Goal: Information Seeking & Learning: Get advice/opinions

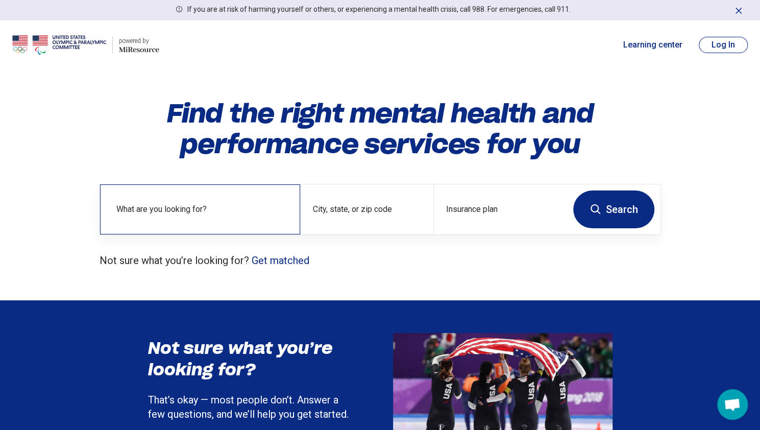
click at [201, 196] on div "What are you looking for?" at bounding box center [200, 209] width 200 height 50
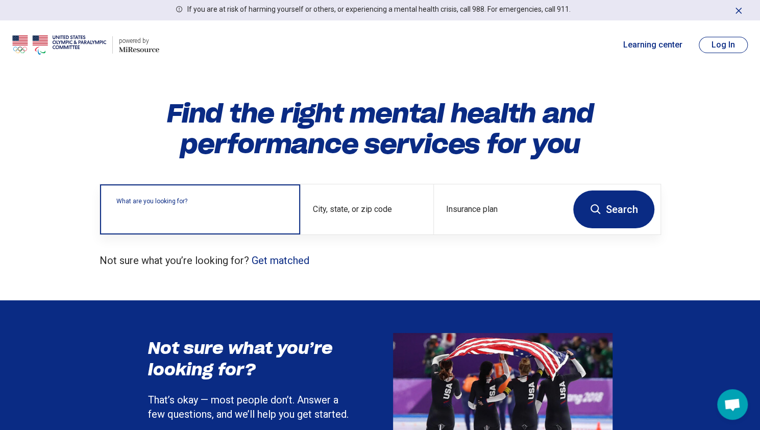
click at [168, 213] on input "text" at bounding box center [201, 214] width 171 height 12
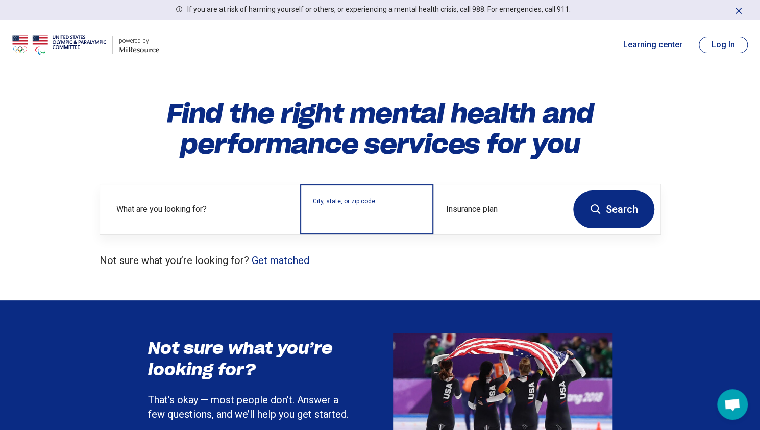
click at [334, 212] on input "City, state, or zip code" at bounding box center [367, 216] width 108 height 12
type input "**"
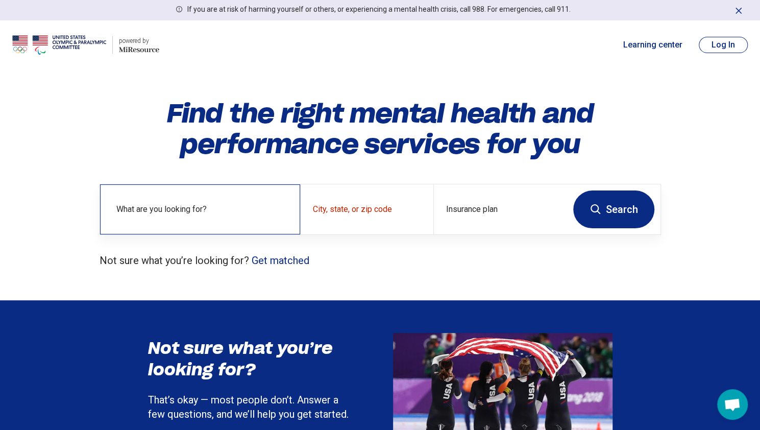
click at [211, 213] on label "What are you looking for?" at bounding box center [201, 209] width 171 height 12
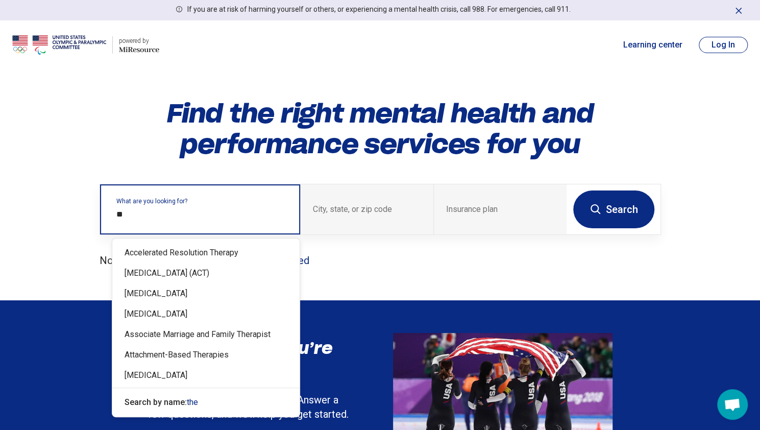
type input "*"
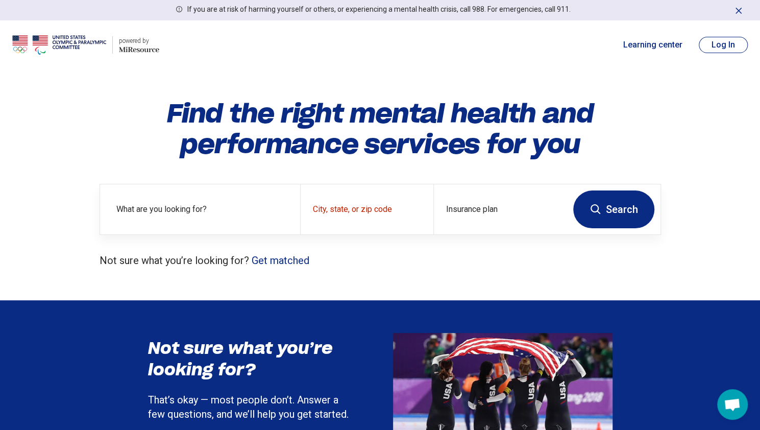
click at [311, 259] on p "Not sure what you’re looking for? Get matched" at bounding box center [380, 260] width 561 height 14
click at [299, 259] on link "Get matched" at bounding box center [281, 260] width 58 height 12
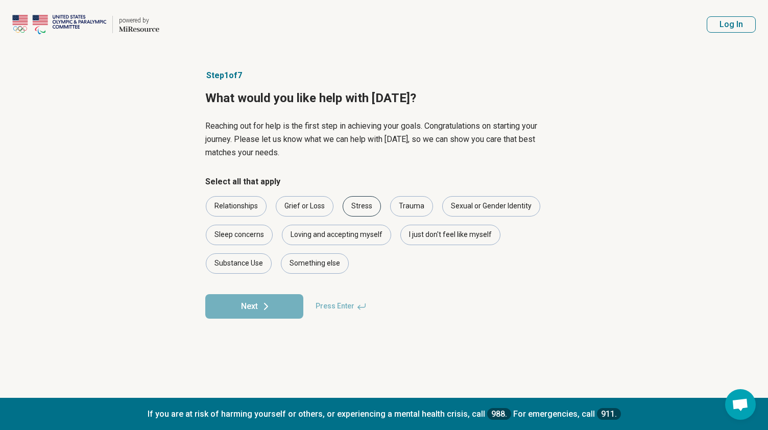
click at [357, 205] on div "Stress" at bounding box center [361, 206] width 38 height 20
click at [409, 228] on div "I just don't feel like myself" at bounding box center [450, 235] width 100 height 20
click at [314, 239] on div "Loving and accepting myself" at bounding box center [336, 235] width 109 height 20
click at [306, 264] on div "Something else" at bounding box center [315, 263] width 68 height 20
click at [293, 307] on button "Next" at bounding box center [254, 306] width 98 height 24
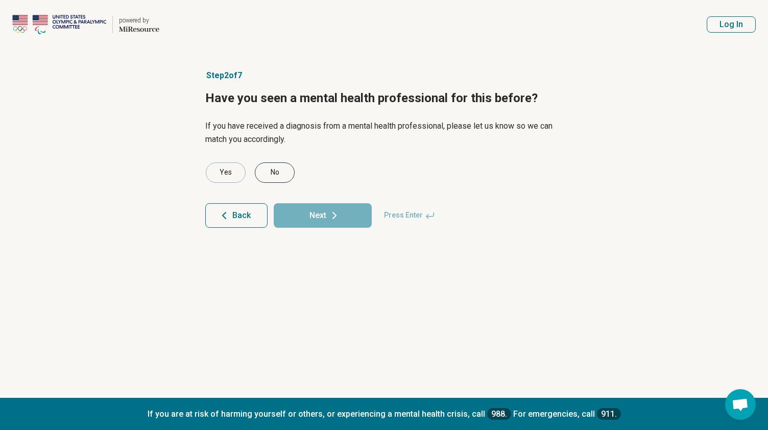
click at [268, 175] on div "No" at bounding box center [275, 172] width 40 height 20
click at [314, 220] on button "Next" at bounding box center [323, 215] width 98 height 24
click at [232, 169] on div "Yes" at bounding box center [226, 172] width 40 height 20
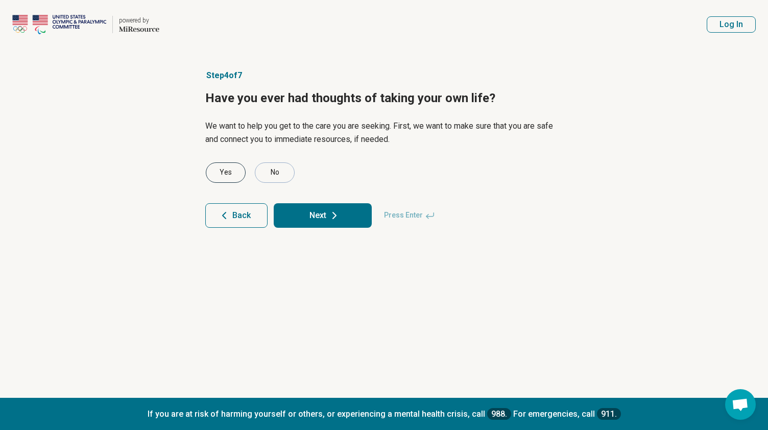
click at [232, 169] on div "Yes" at bounding box center [226, 172] width 40 height 20
click at [309, 216] on button "Next" at bounding box center [323, 215] width 98 height 24
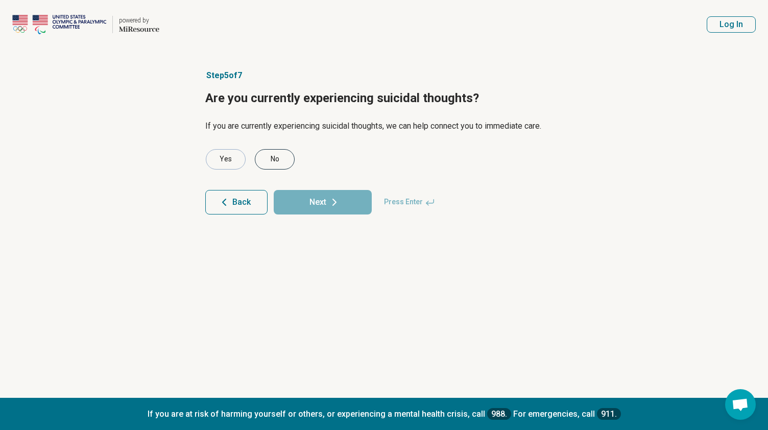
click at [275, 164] on div "No" at bounding box center [275, 159] width 40 height 20
click at [303, 205] on button "Next" at bounding box center [323, 202] width 98 height 24
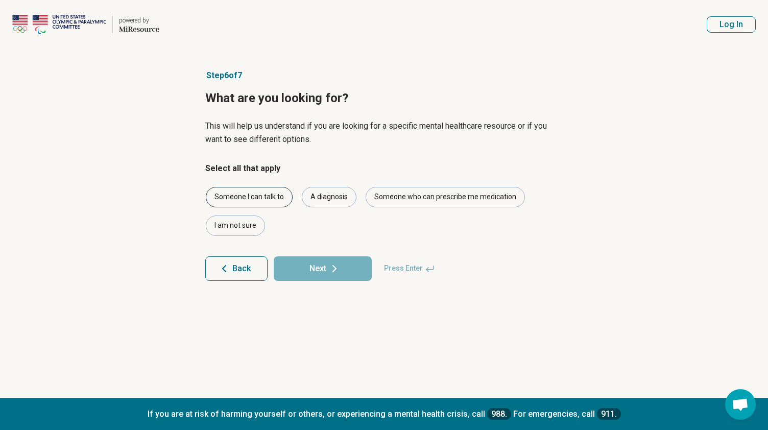
click at [279, 194] on div "Someone I can talk to" at bounding box center [249, 197] width 87 height 20
click at [317, 200] on div "A diagnosis" at bounding box center [329, 197] width 55 height 20
click at [383, 202] on div "Someone who can prescribe me medication" at bounding box center [444, 197] width 159 height 20
click at [315, 264] on button "Next" at bounding box center [323, 268] width 98 height 24
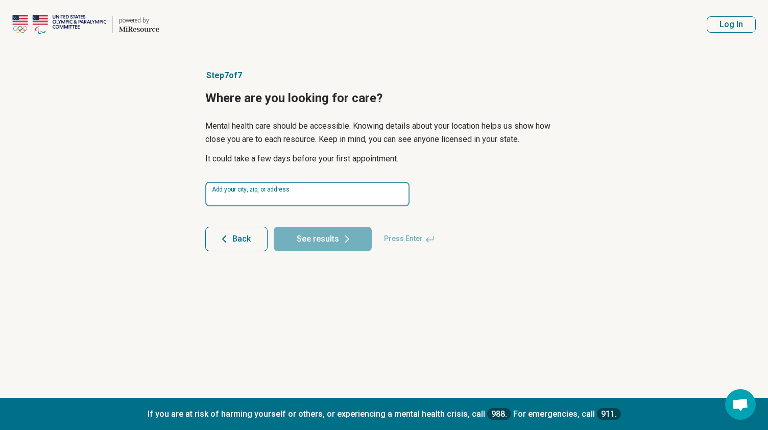
click at [279, 186] on input at bounding box center [307, 194] width 204 height 24
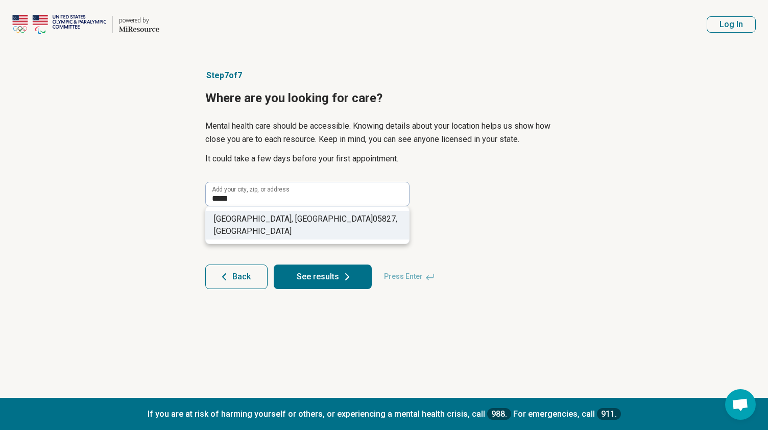
click at [277, 216] on span "[GEOGRAPHIC_DATA], [GEOGRAPHIC_DATA]" at bounding box center [293, 219] width 159 height 10
type input "**********"
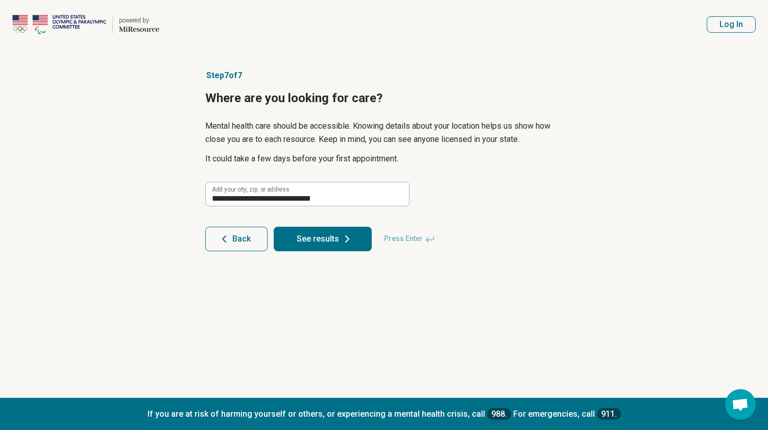
click at [301, 250] on button "See results" at bounding box center [323, 239] width 98 height 24
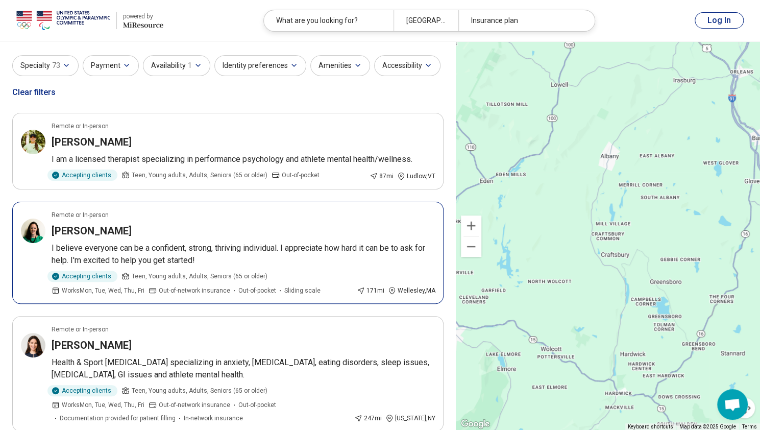
scroll to position [22, 0]
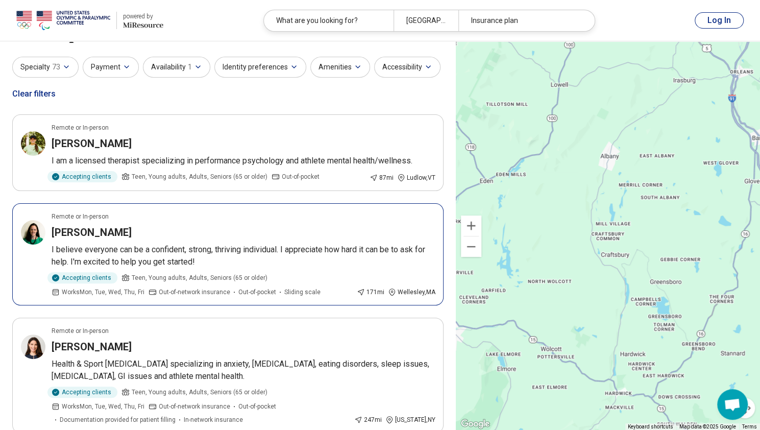
click at [244, 250] on p "I believe everyone can be a confident, strong, thriving individual. I appreciat…" at bounding box center [243, 255] width 383 height 24
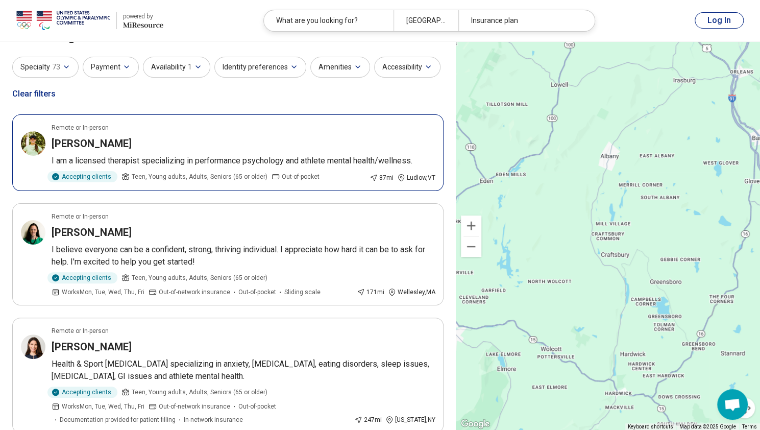
click at [212, 154] on article "Remote or In-person [PERSON_NAME] I am a licensed therapist specializing in per…" at bounding box center [227, 152] width 431 height 77
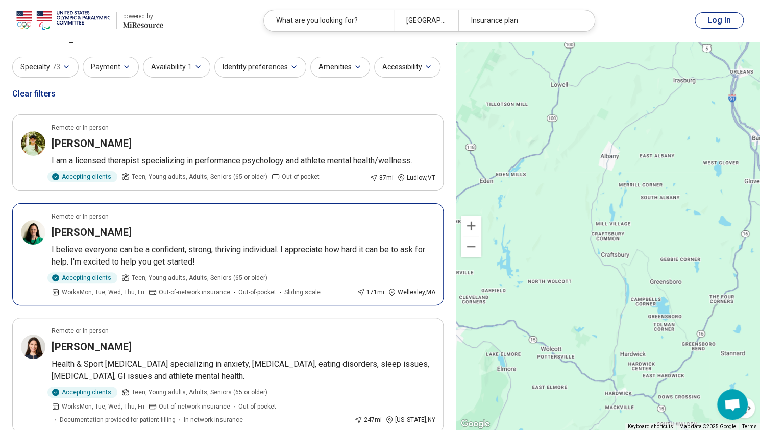
scroll to position [96, 0]
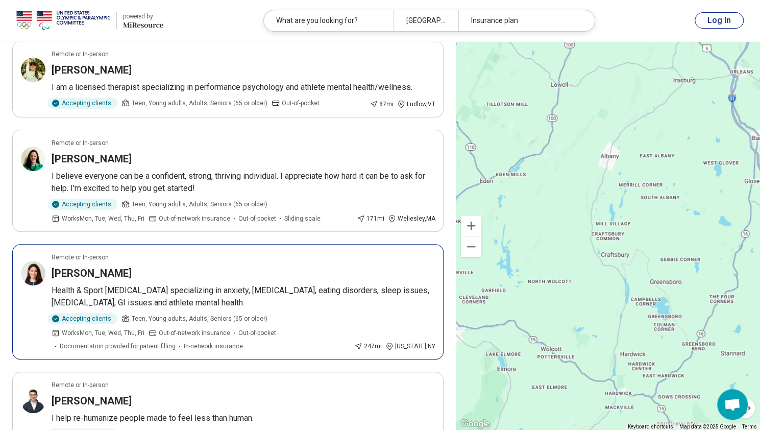
click at [249, 286] on p "Health & Sport [MEDICAL_DATA] specializing in anxiety, [MEDICAL_DATA], eating d…" at bounding box center [243, 296] width 383 height 24
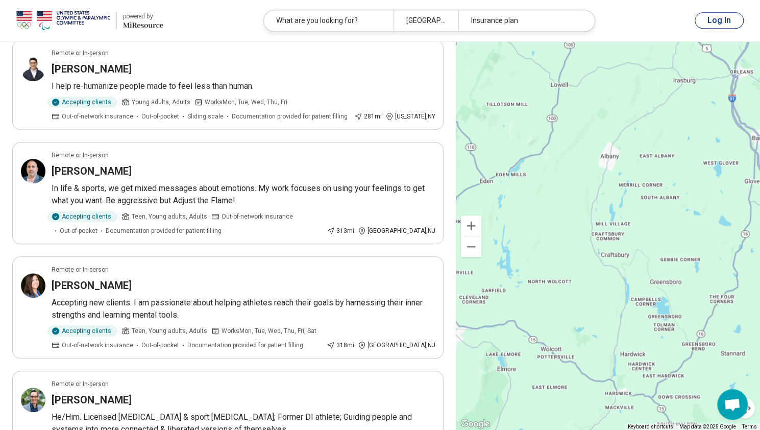
scroll to position [428, 0]
click at [218, 281] on div "[PERSON_NAME]" at bounding box center [243, 285] width 383 height 14
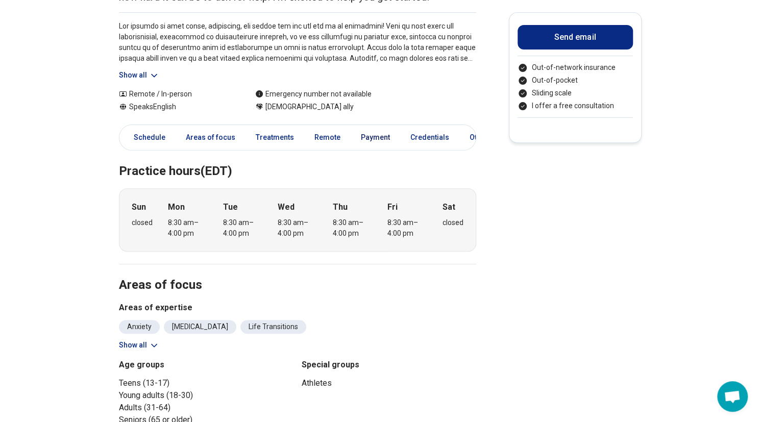
click at [365, 138] on link "Payment" at bounding box center [375, 137] width 41 height 21
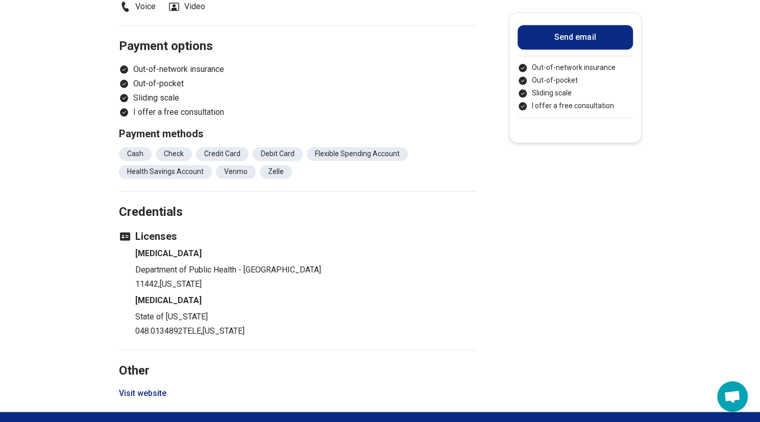
scroll to position [753, 0]
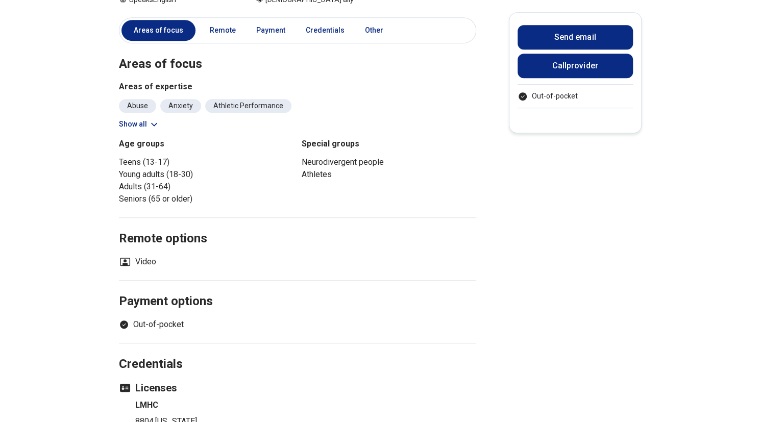
scroll to position [293, 0]
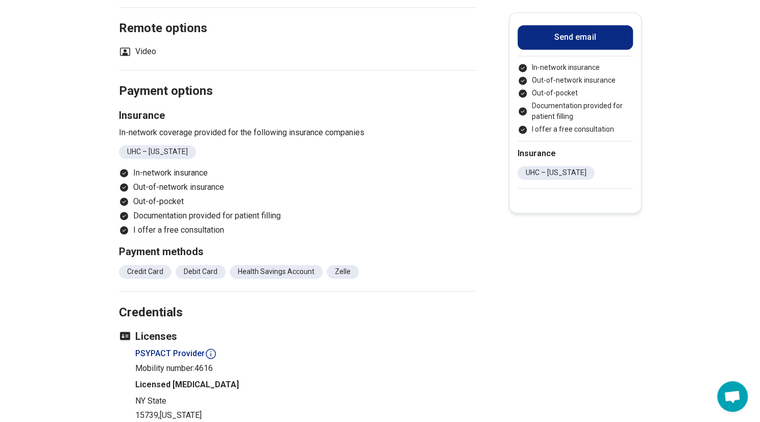
scroll to position [846, 0]
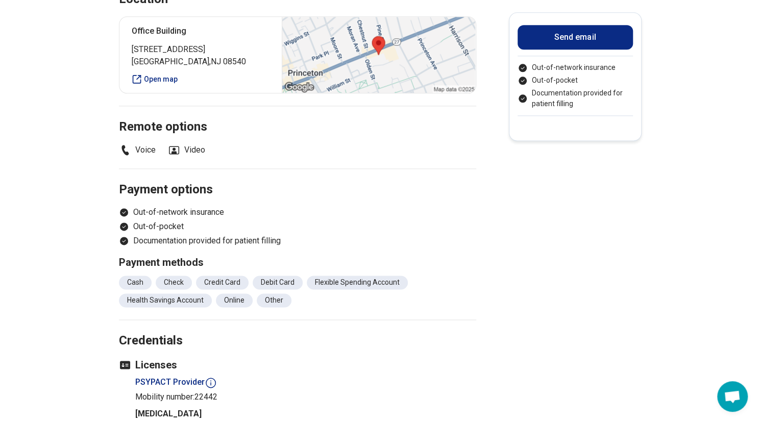
scroll to position [737, 0]
